Goal: Transaction & Acquisition: Purchase product/service

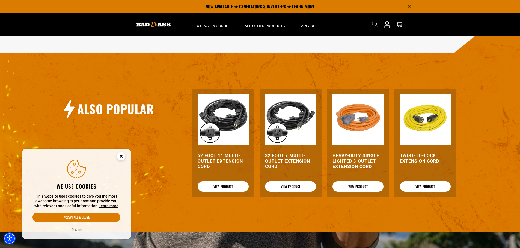
scroll to position [499, 0]
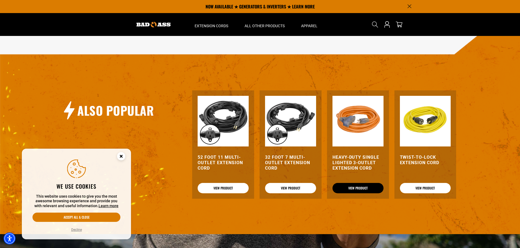
click at [370, 188] on link "View Product" at bounding box center [357, 188] width 51 height 10
